Goal: Task Accomplishment & Management: Manage account settings

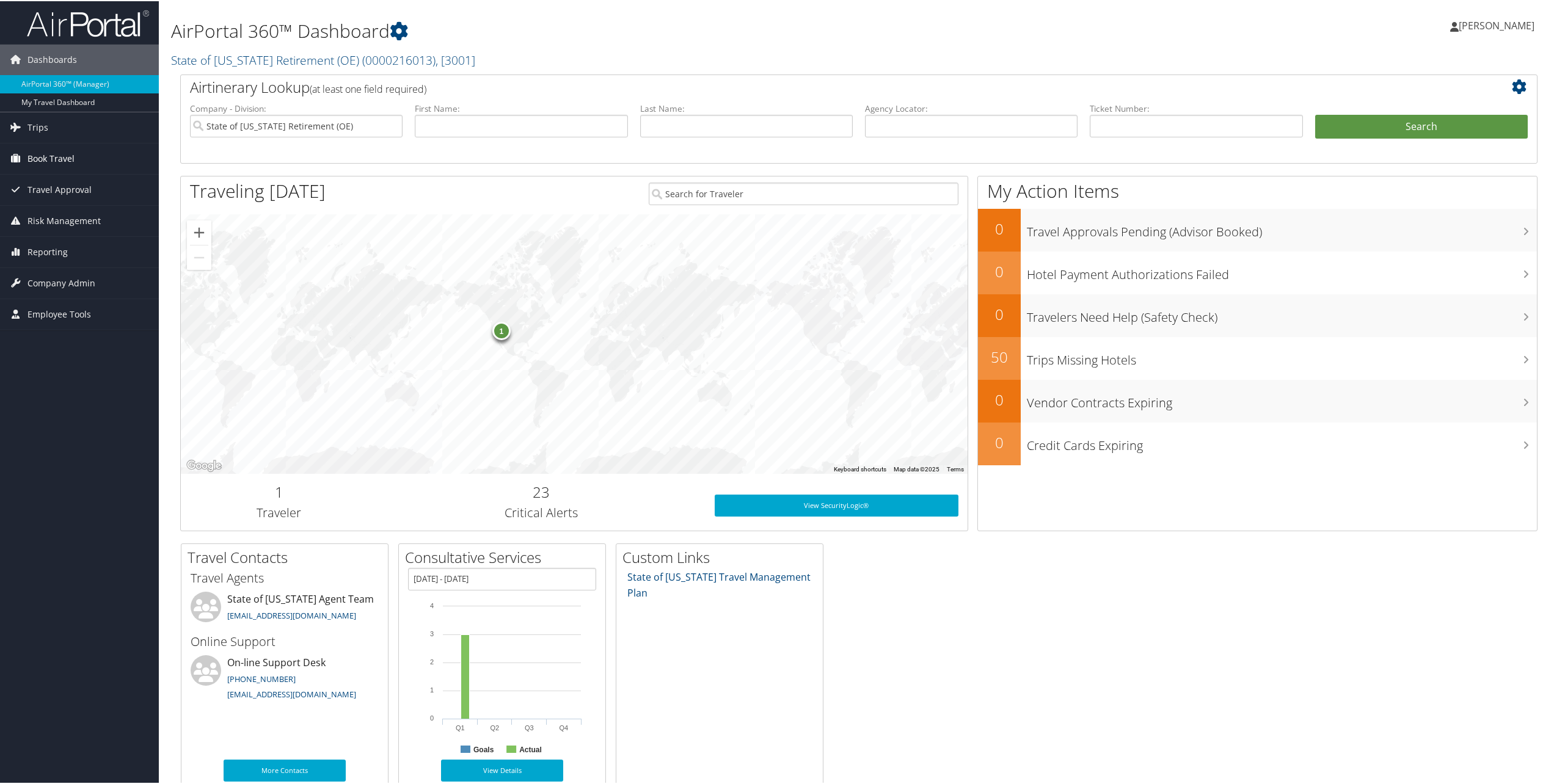
click at [71, 150] on span "Book Travel" at bounding box center [51, 158] width 47 height 30
click at [85, 199] on link "Book/Manage Online Trips" at bounding box center [79, 200] width 158 height 19
click at [67, 324] on span "Company Admin" at bounding box center [61, 319] width 68 height 30
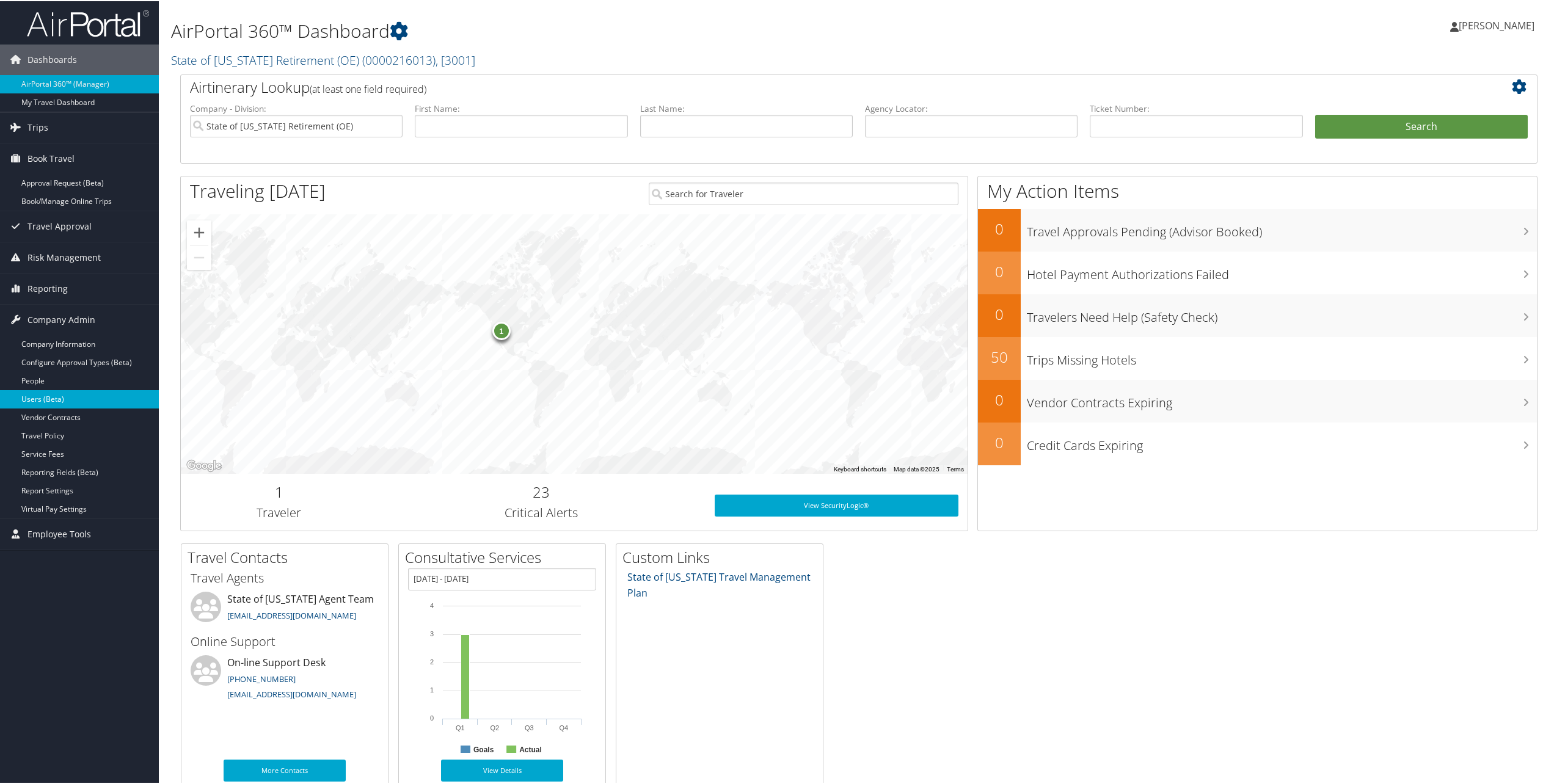
click at [51, 396] on link "Users (Beta)" at bounding box center [79, 398] width 158 height 19
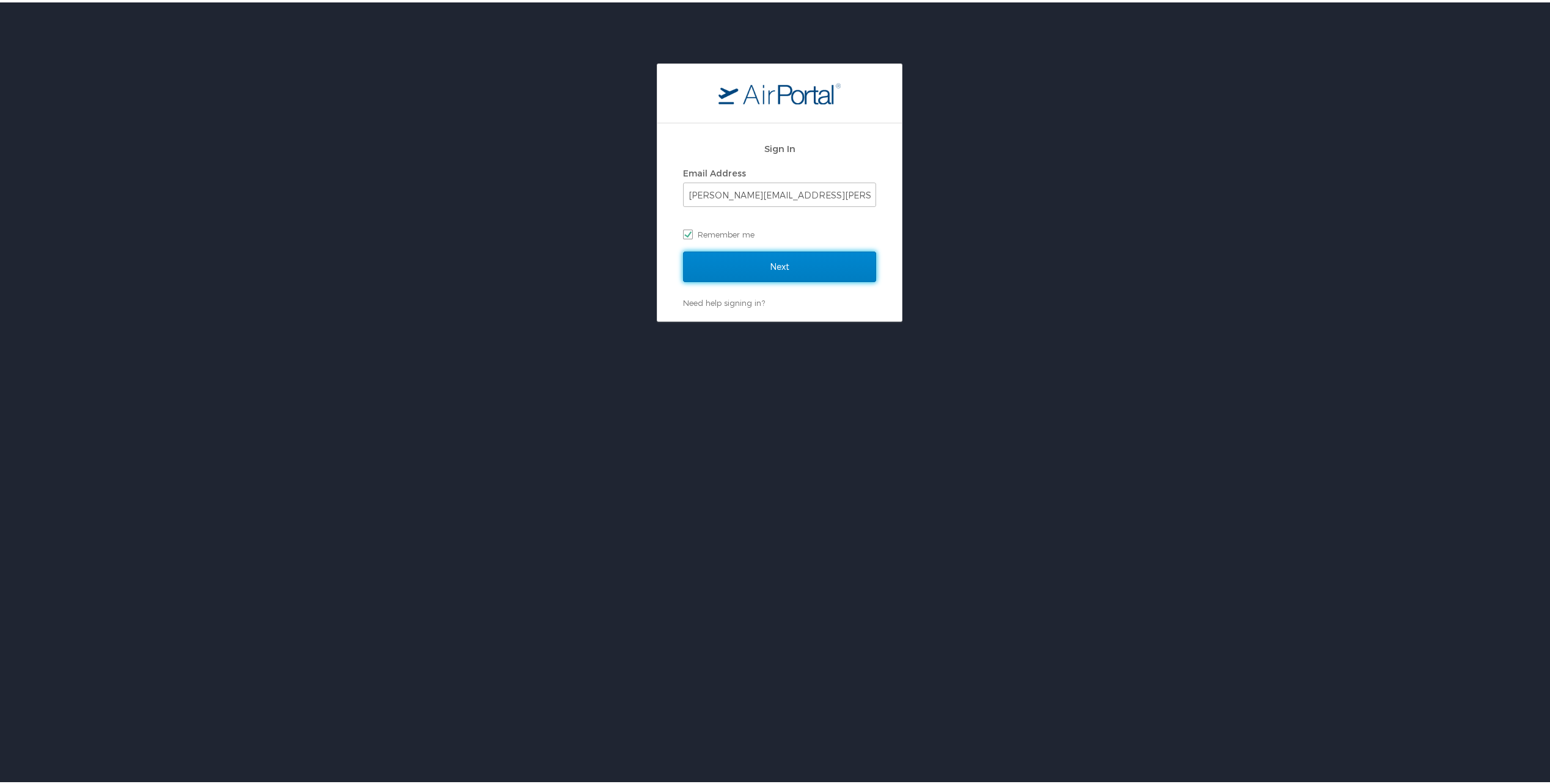
click at [779, 260] on input "Next" at bounding box center [779, 264] width 193 height 30
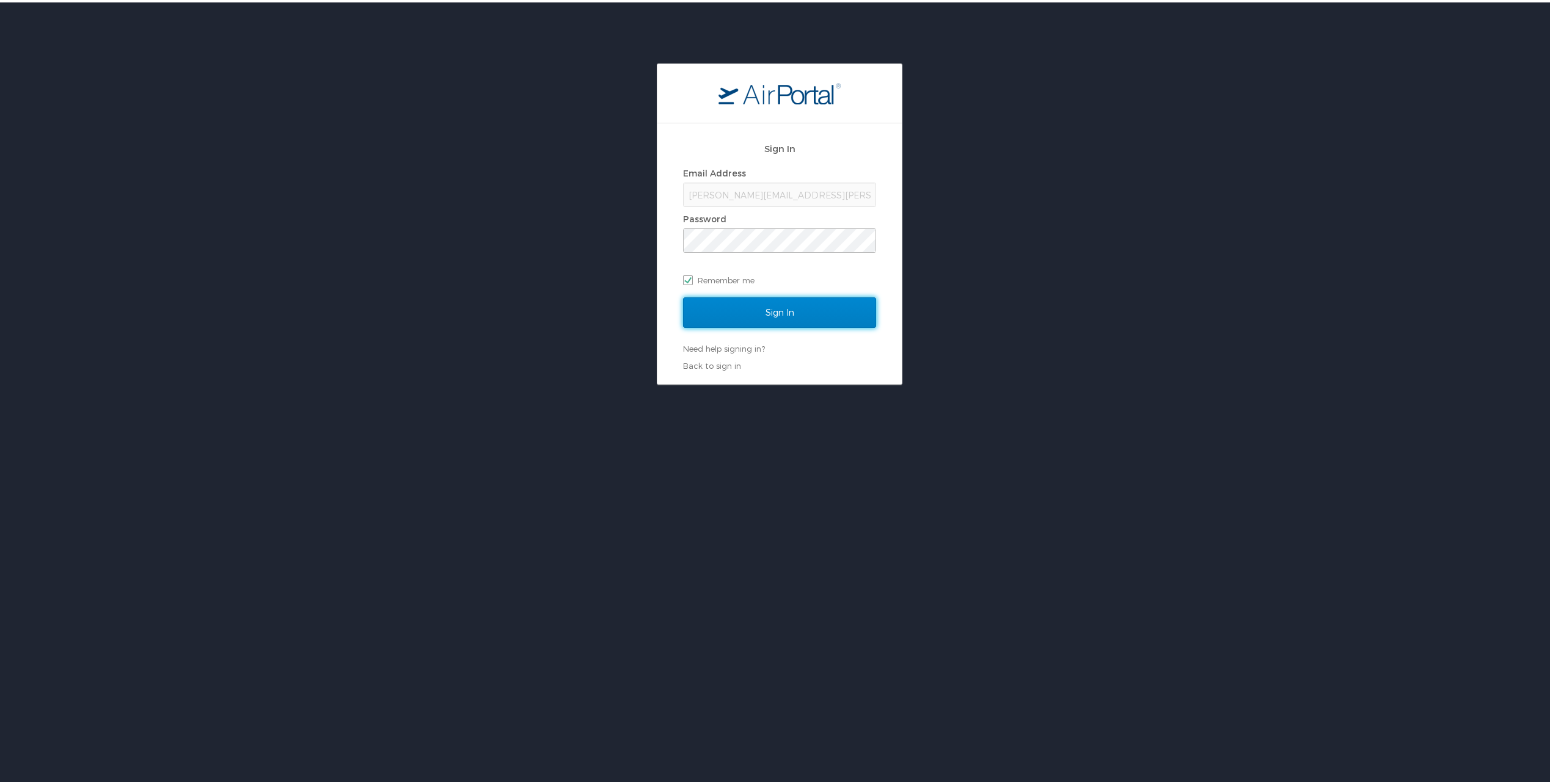
click at [774, 310] on input "Sign In" at bounding box center [779, 310] width 193 height 30
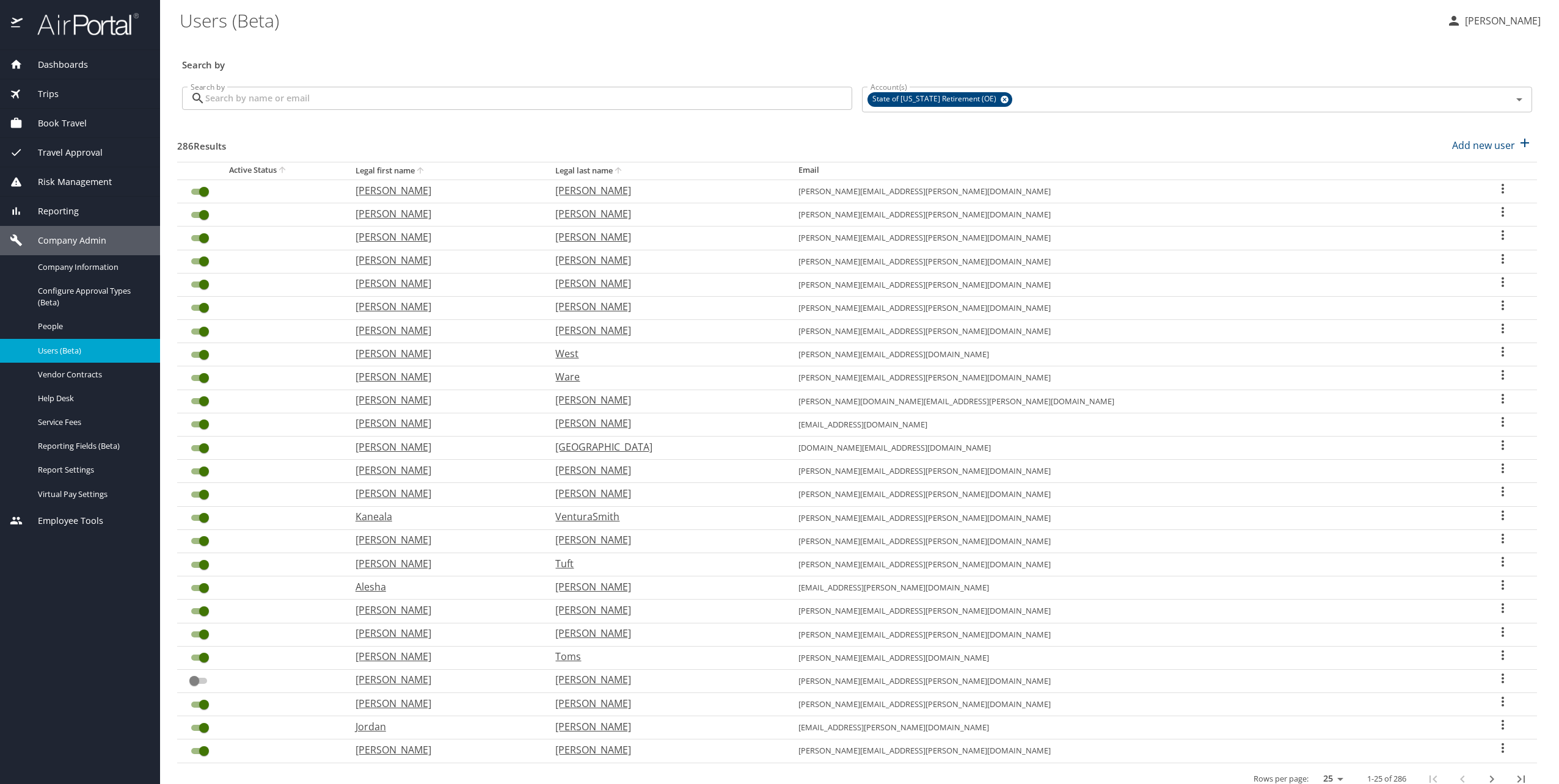
click at [467, 96] on input "Search by" at bounding box center [529, 98] width 647 height 23
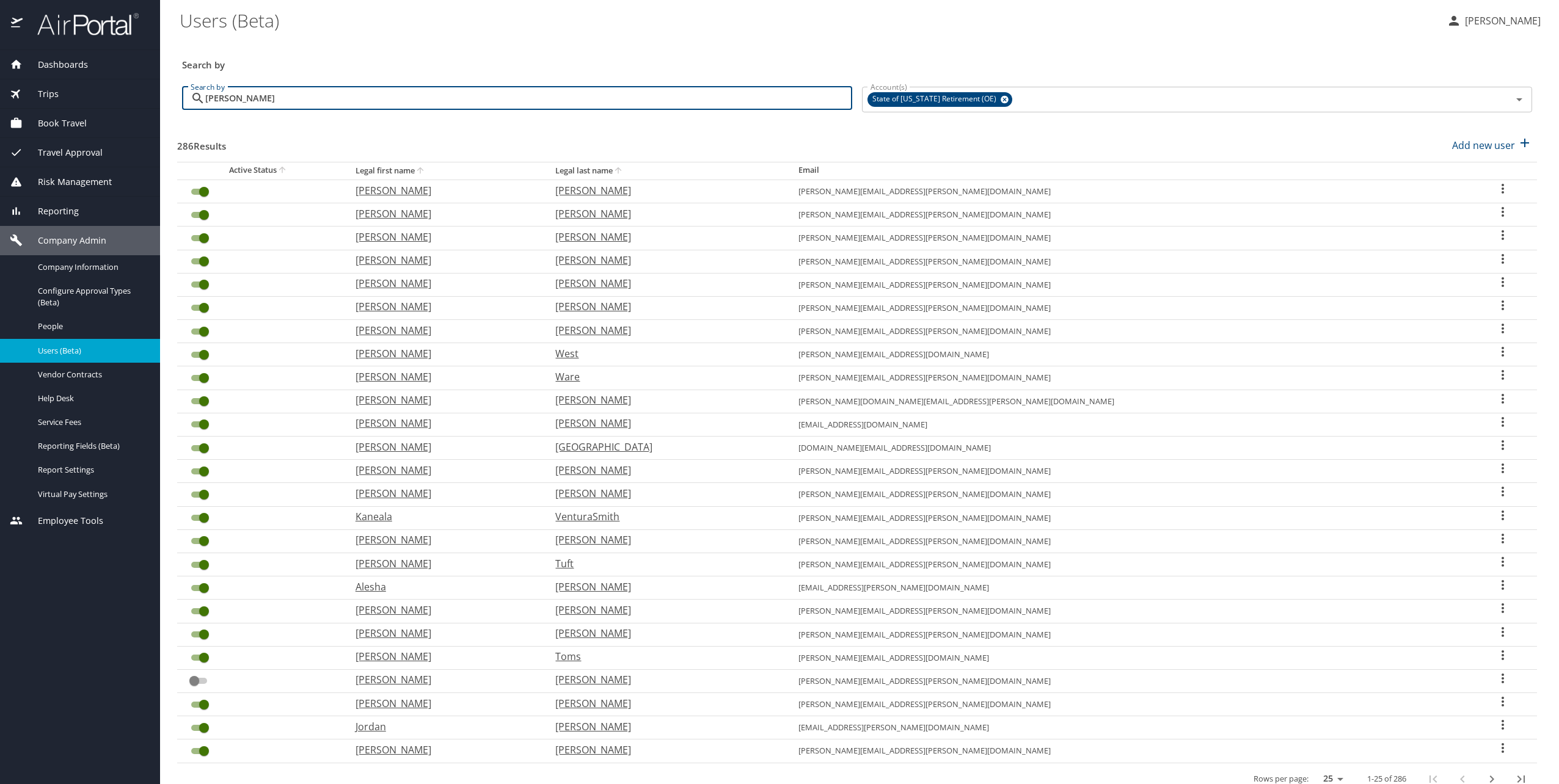
type input "[PERSON_NAME]"
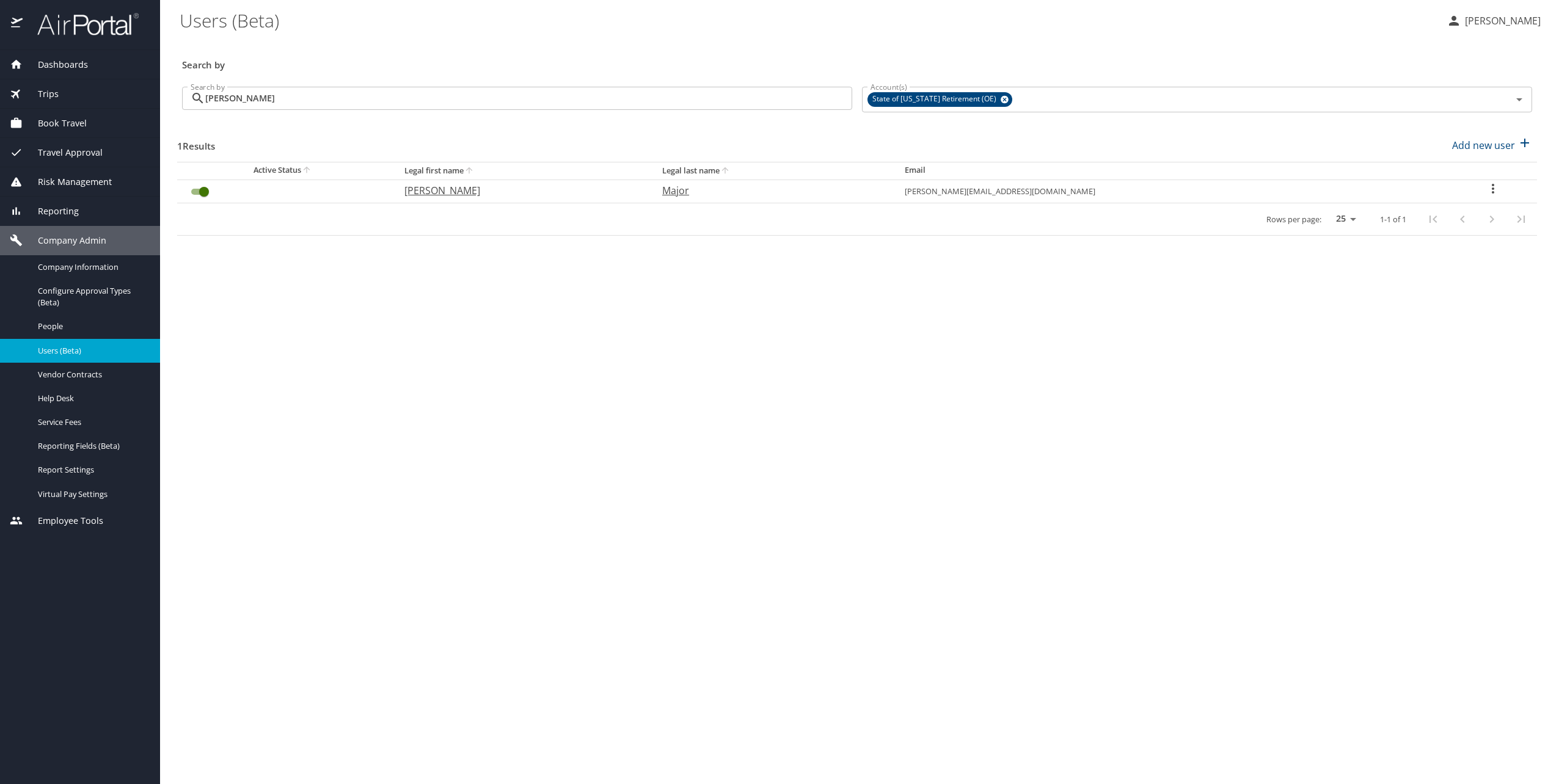
click at [482, 193] on p "[PERSON_NAME]" at bounding box center [521, 190] width 234 height 14
select select "US"
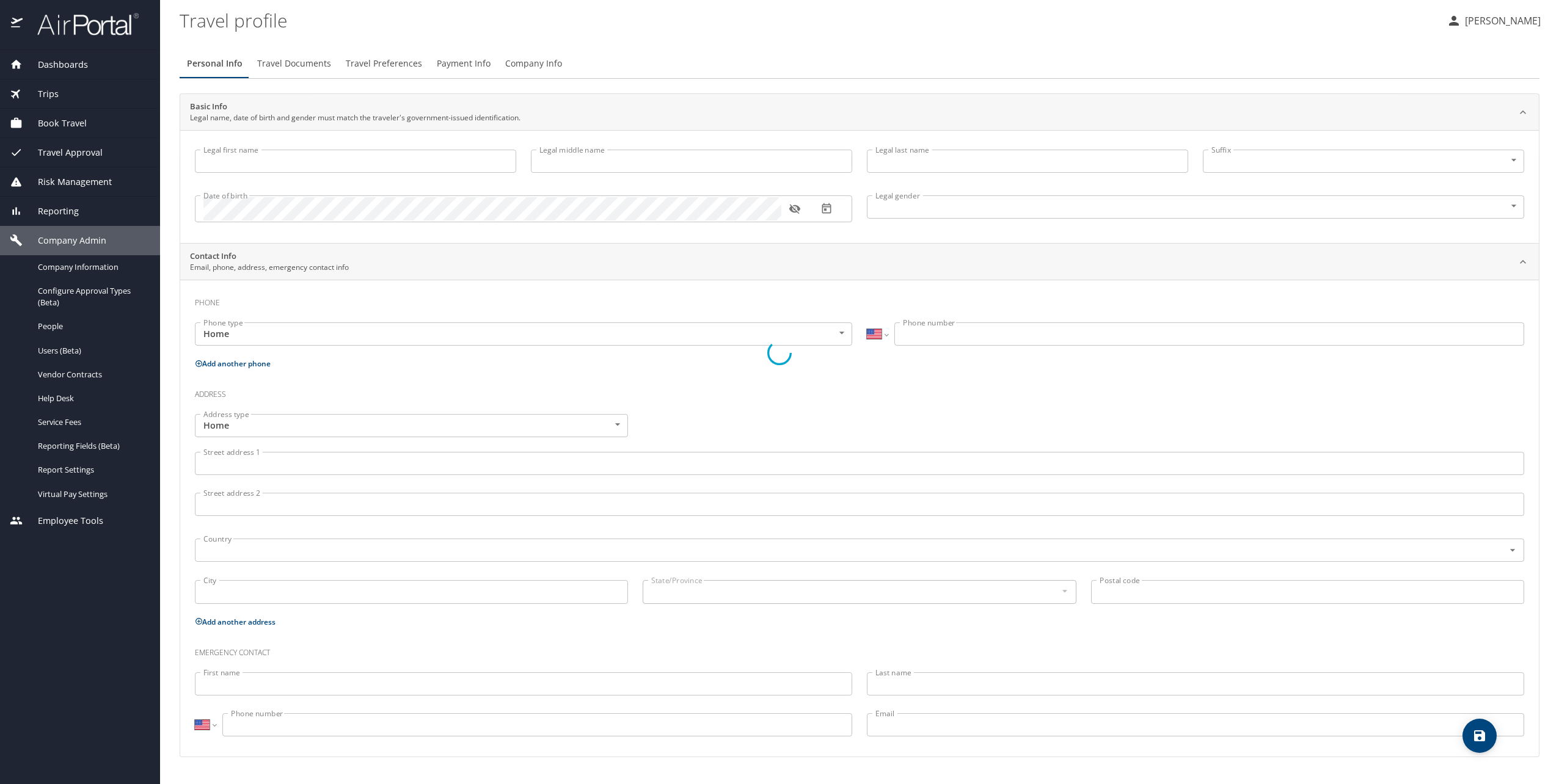
type input "[PERSON_NAME]"
type input "Major"
type input "[DEMOGRAPHIC_DATA]"
type input "[PERSON_NAME]"
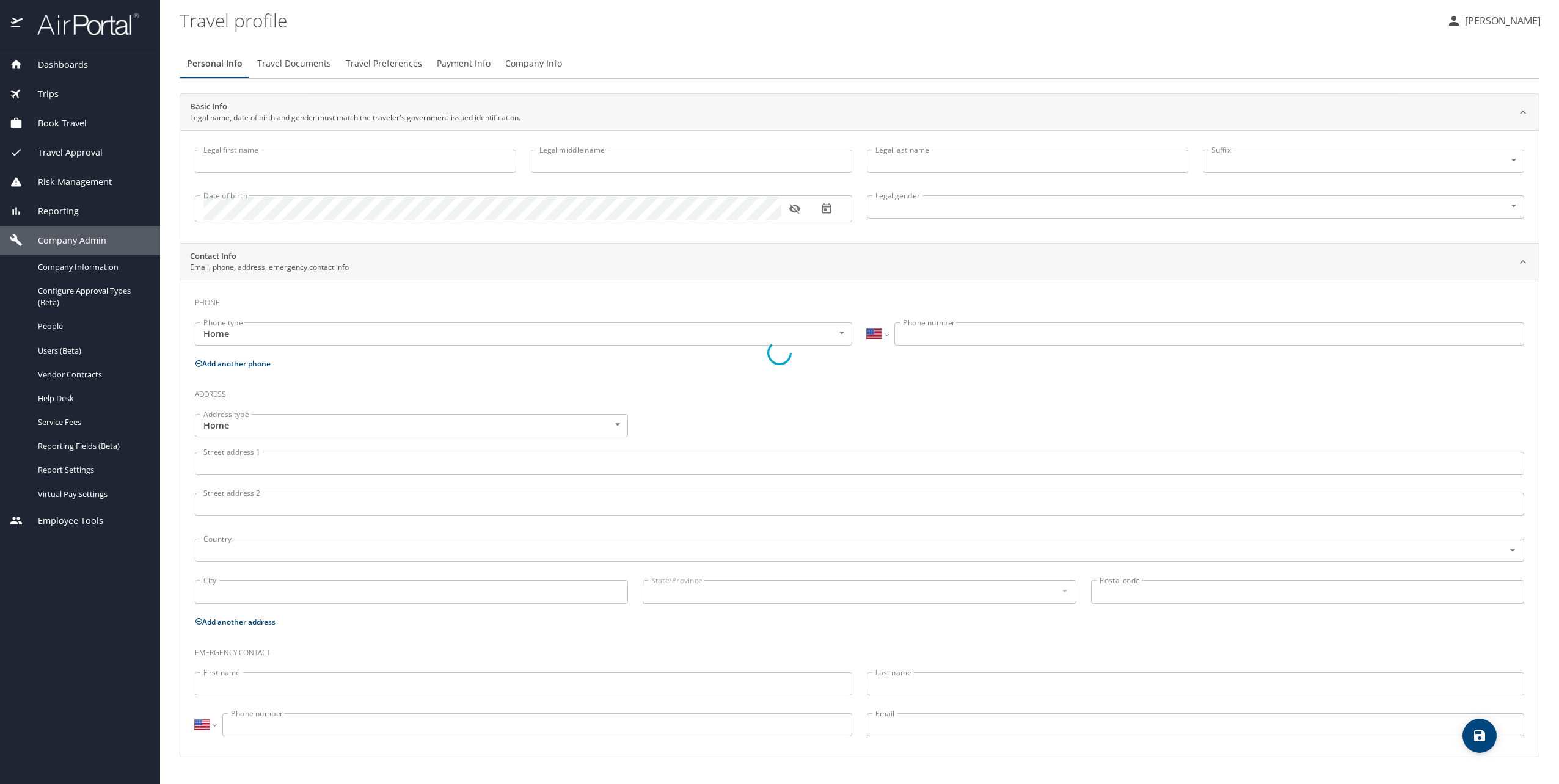
type input "Major"
type input "[PHONE_NUMBER]"
select select "US"
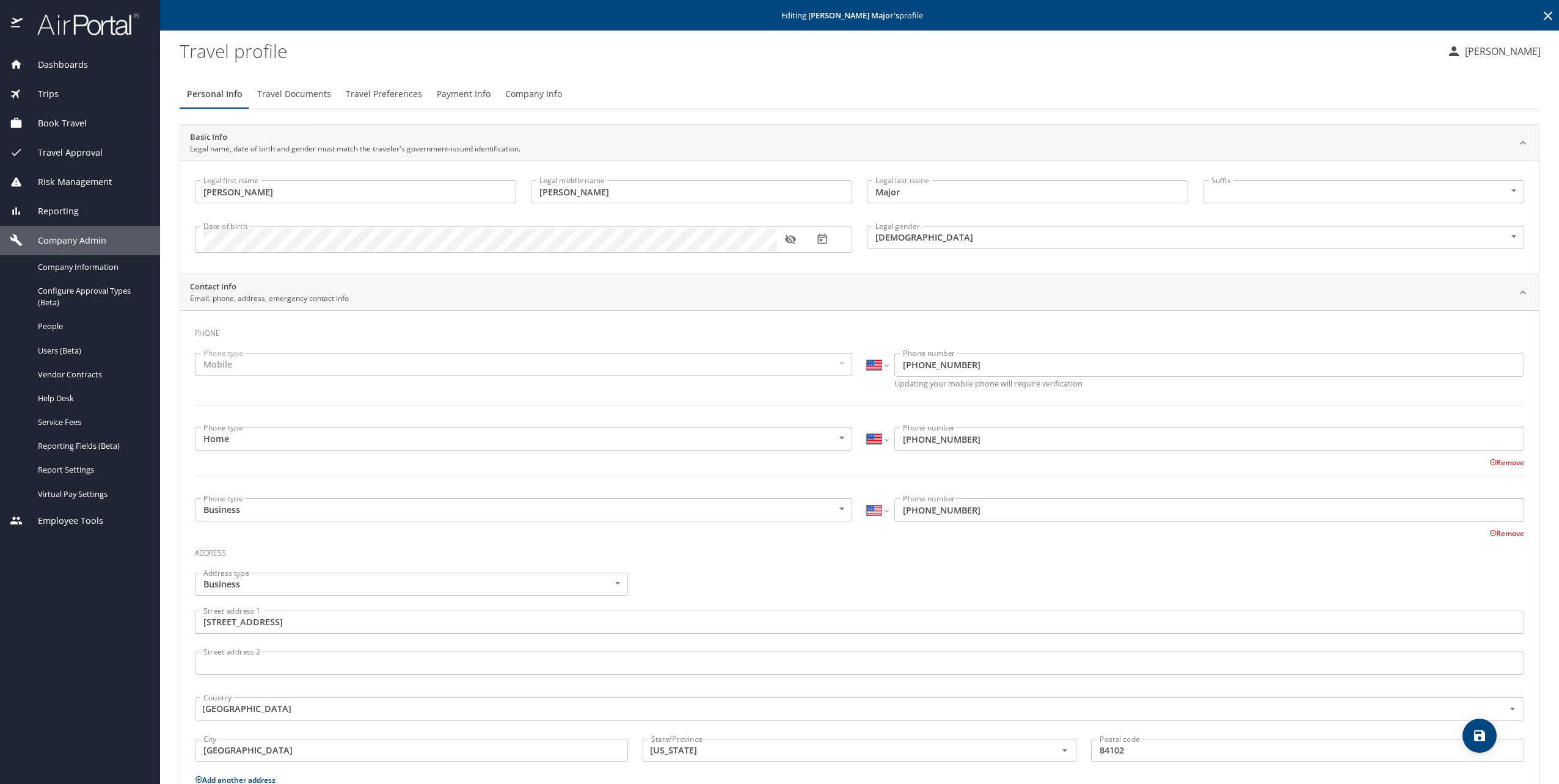
click at [308, 92] on span "Travel Documents" at bounding box center [294, 93] width 74 height 15
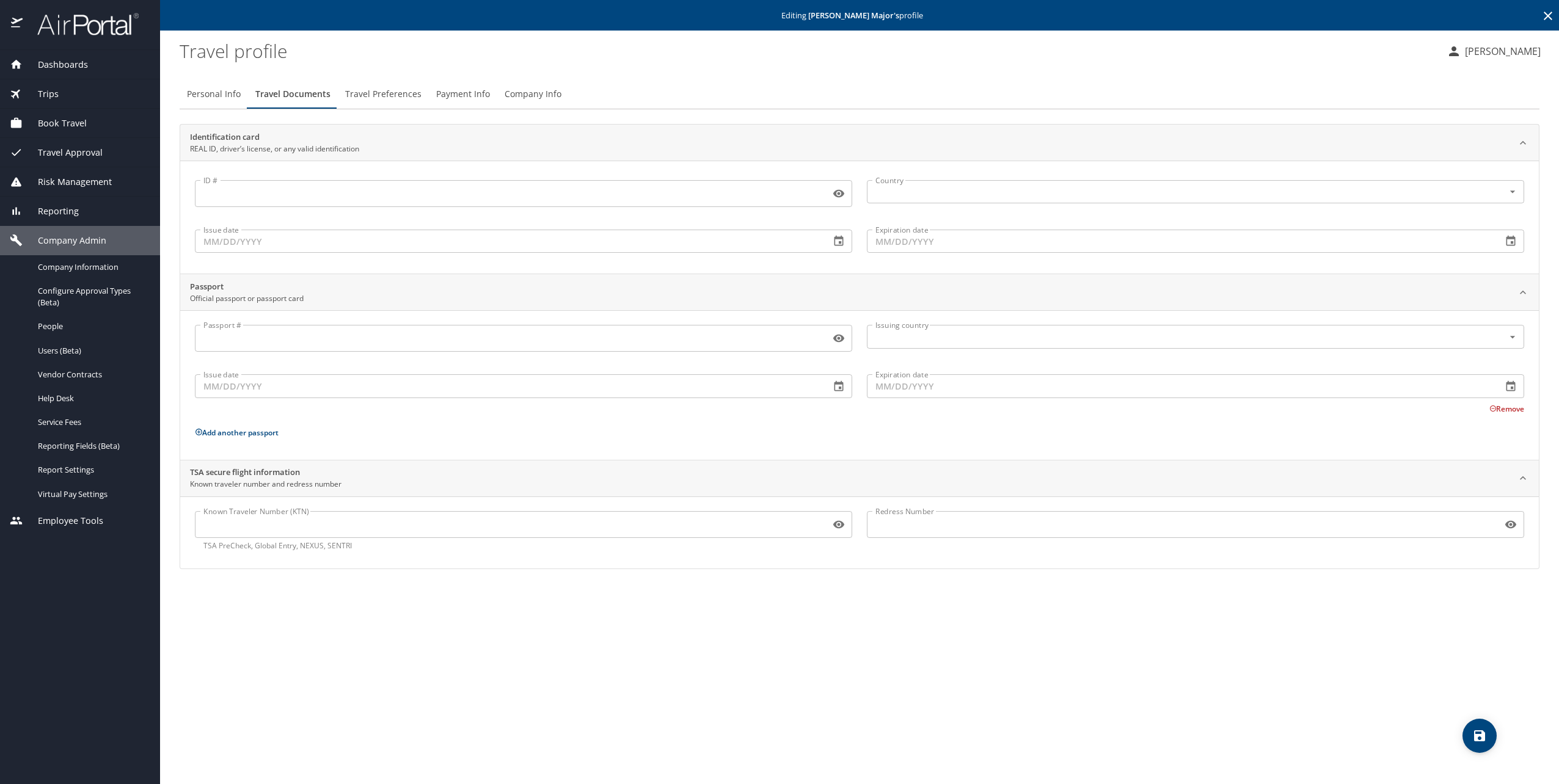
click at [384, 98] on span "Travel Preferences" at bounding box center [384, 93] width 77 height 15
